Goal: Task Accomplishment & Management: Manage account settings

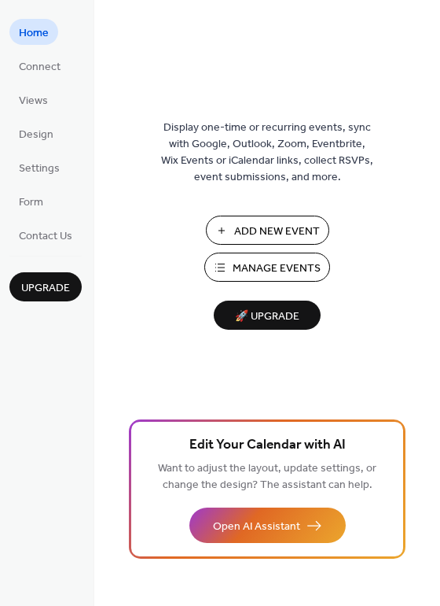
click at [289, 267] on span "Manage Events" at bounding box center [277, 268] width 88 height 17
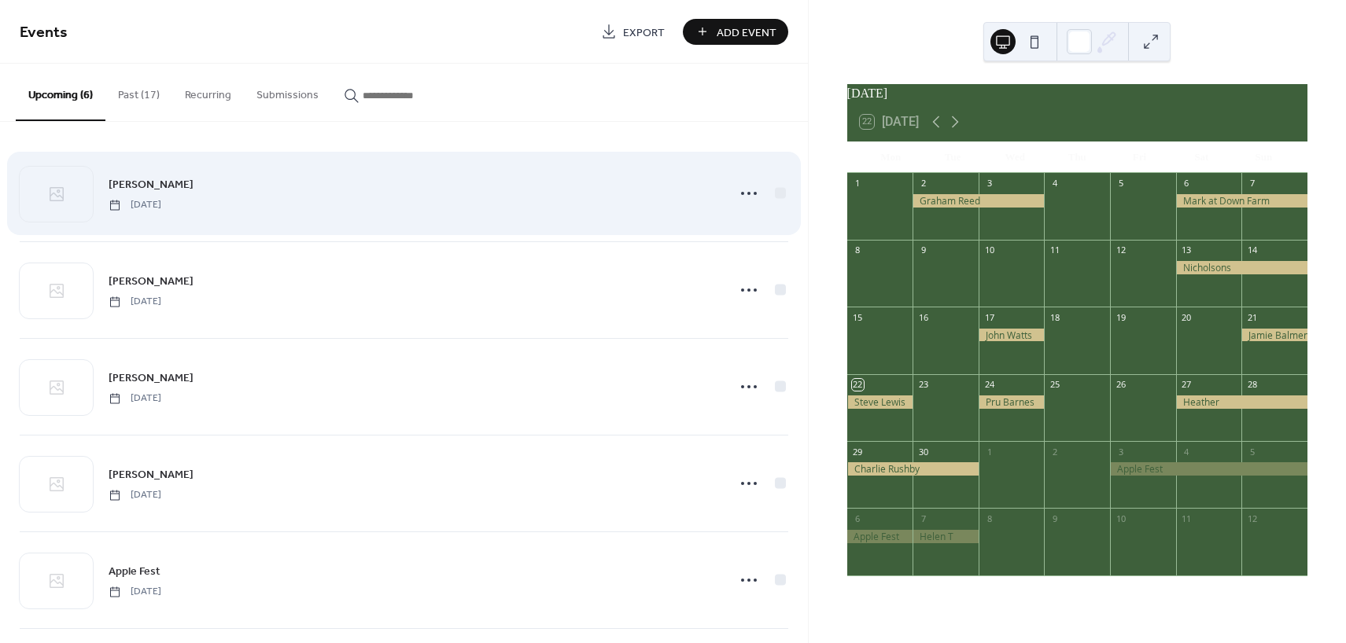
click at [366, 194] on div "[PERSON_NAME] [DATE]" at bounding box center [413, 192] width 608 height 35
click at [752, 194] on icon at bounding box center [748, 193] width 25 height 25
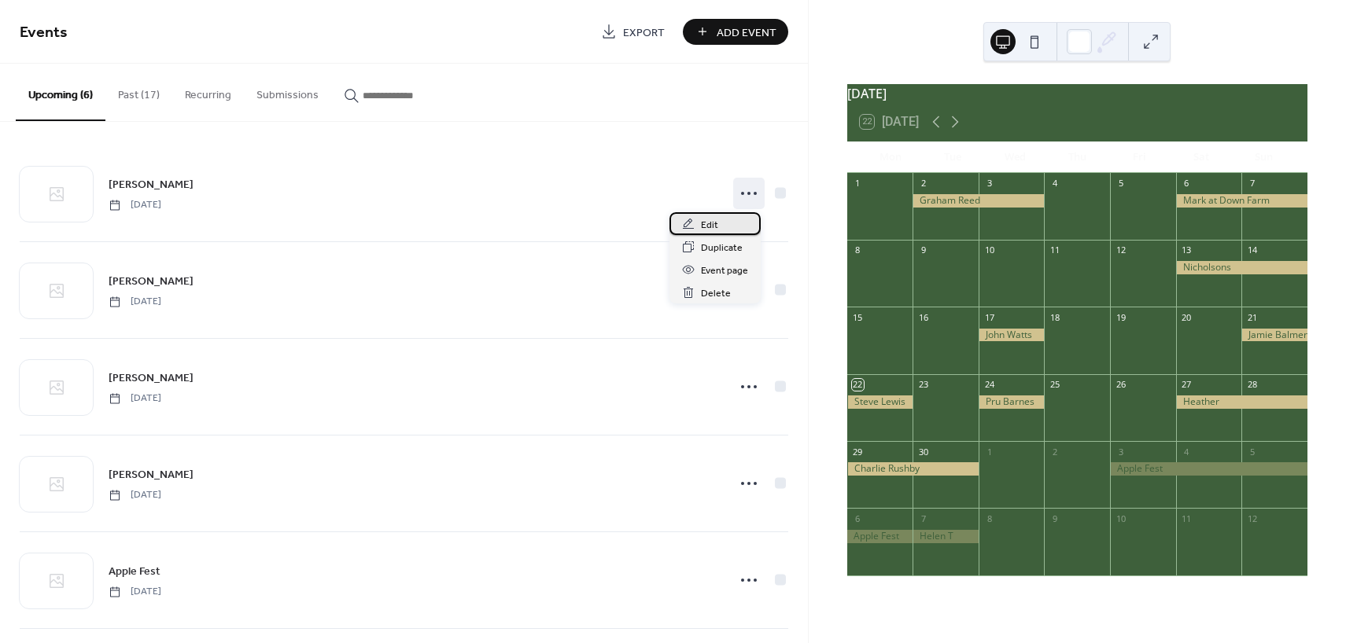
click at [702, 225] on span "Edit" at bounding box center [709, 225] width 17 height 17
